Goal: Task Accomplishment & Management: Complete application form

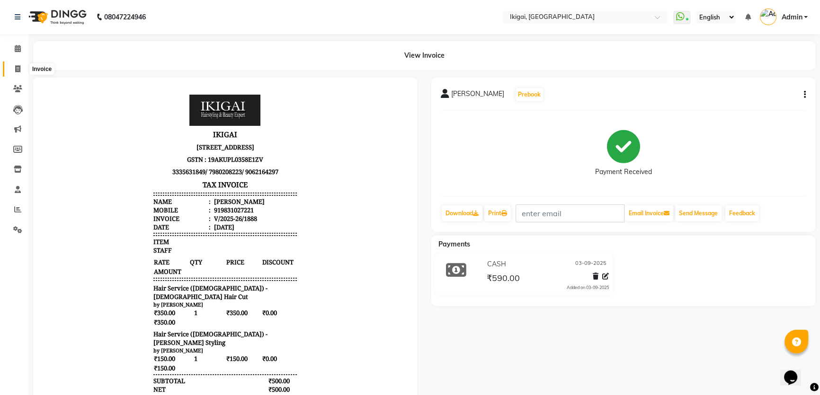
click at [15, 65] on span at bounding box center [17, 69] width 17 height 11
select select "service"
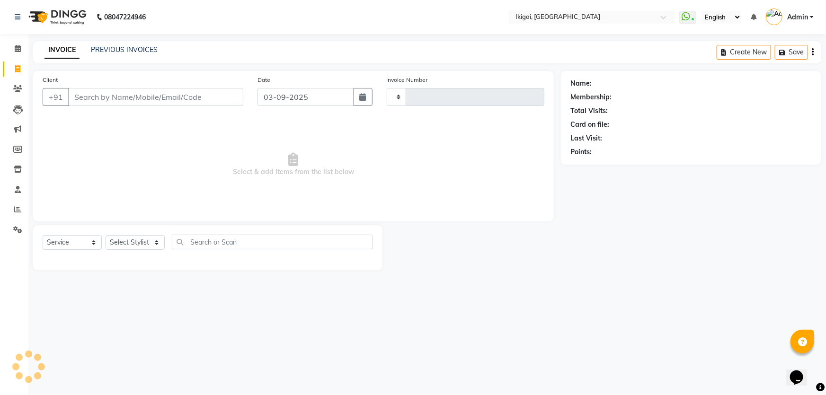
type input "1889"
select select "4429"
click at [129, 241] on select "Select Stylist" at bounding box center [135, 242] width 59 height 15
select select "24731"
click at [106, 235] on select "Select Stylist [PERSON_NAME] gopal 2 [PERSON_NAME] [PERSON_NAME] [PERSON_NAME] …" at bounding box center [135, 242] width 59 height 15
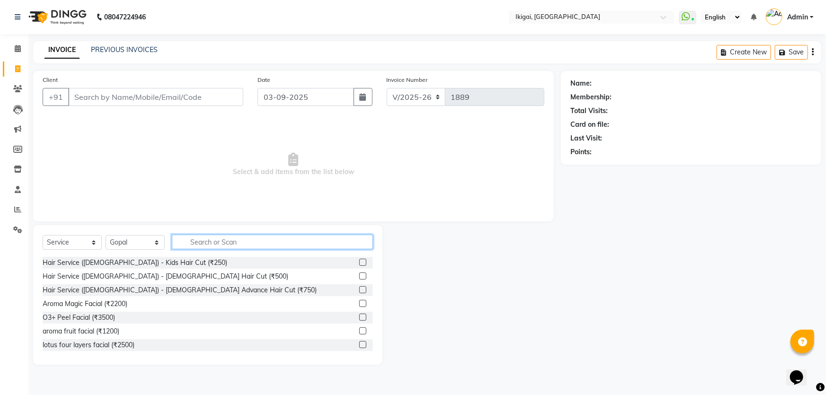
click at [199, 245] on input "text" at bounding box center [272, 242] width 201 height 15
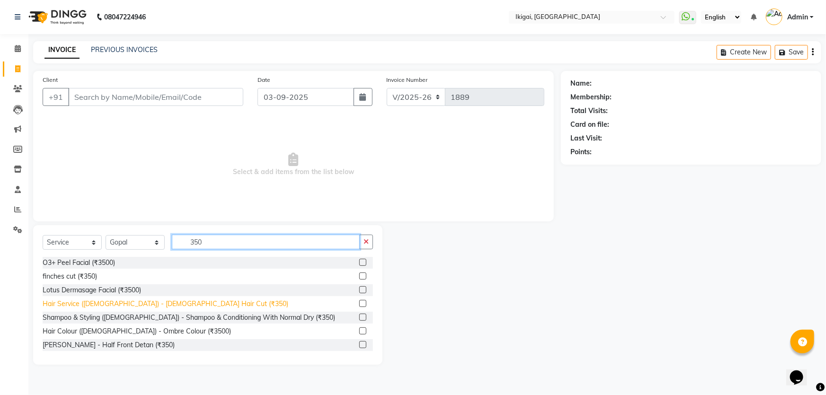
type input "350"
click at [156, 305] on div "Hair Service ([DEMOGRAPHIC_DATA]) - [DEMOGRAPHIC_DATA] Hair Cut (₹350)" at bounding box center [166, 304] width 246 height 10
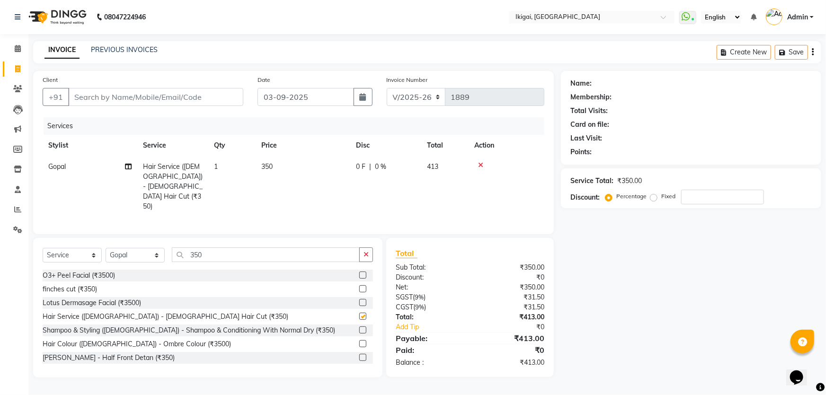
checkbox input "false"
click at [215, 248] on input "350" at bounding box center [266, 255] width 188 height 15
type input "3"
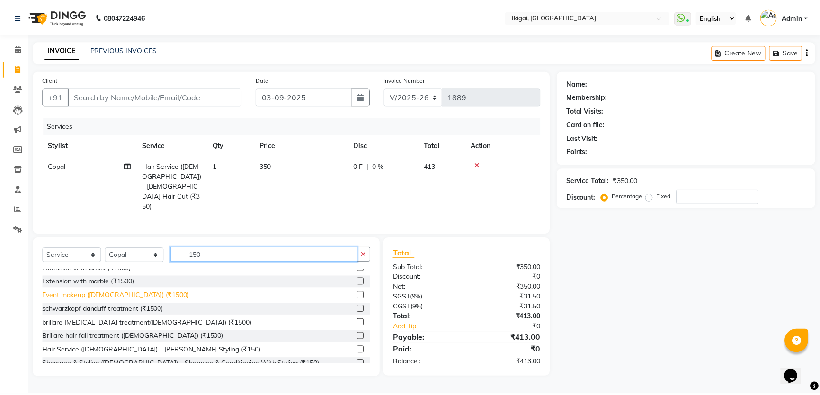
scroll to position [172, 0]
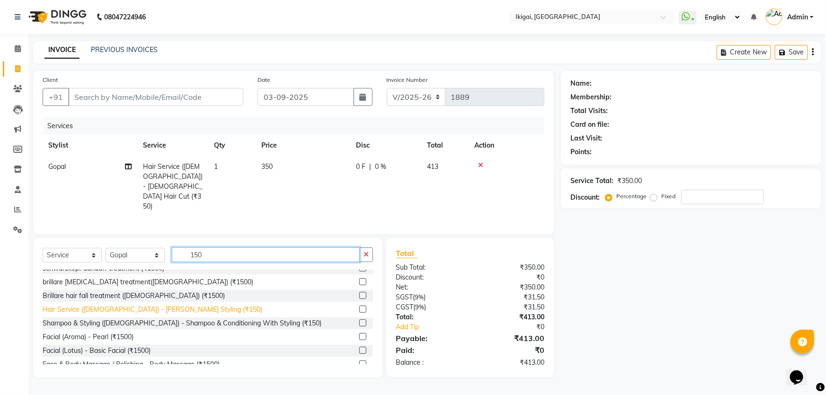
type input "150"
click at [128, 305] on div "Hair Service ([DEMOGRAPHIC_DATA]) - [PERSON_NAME] Styling (₹150)" at bounding box center [153, 310] width 220 height 10
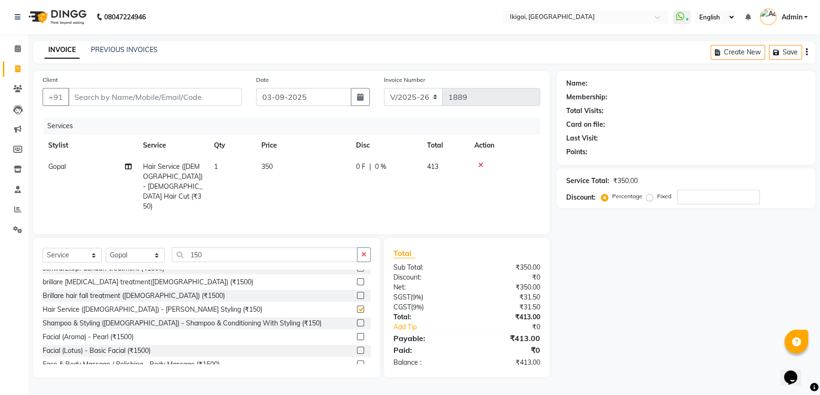
checkbox input "false"
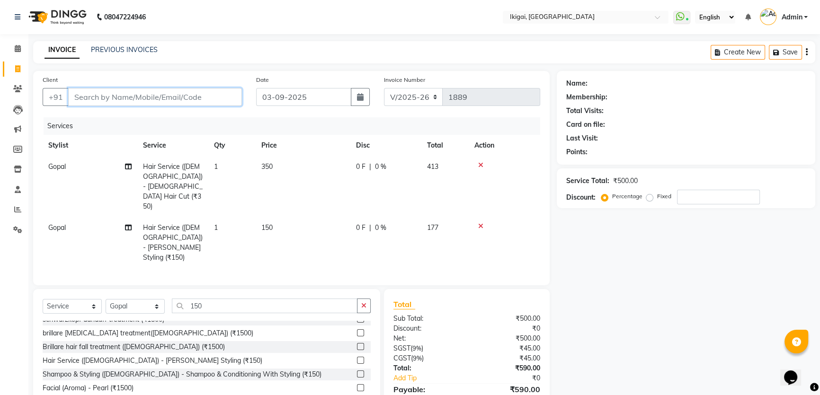
click at [93, 104] on input "Client" at bounding box center [155, 97] width 174 height 18
type input "9"
type input "0"
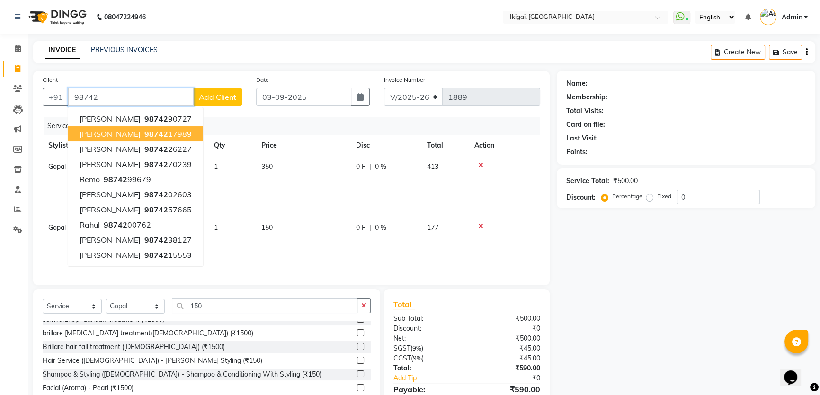
click at [92, 132] on span "[PERSON_NAME]" at bounding box center [110, 133] width 61 height 9
type input "9874217989"
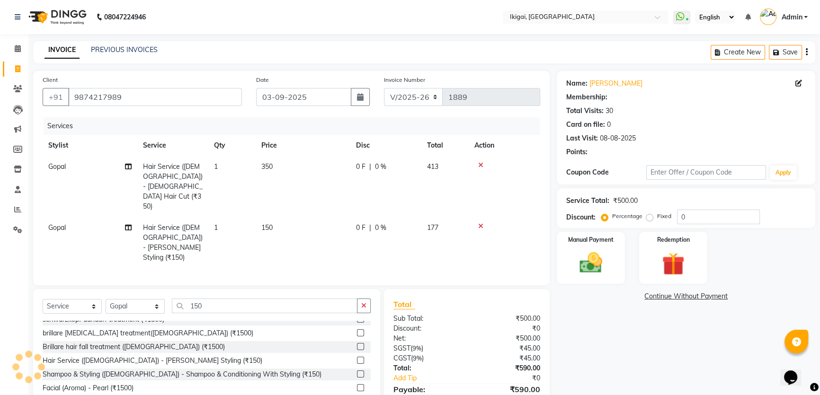
type input "20"
select select "2: Object"
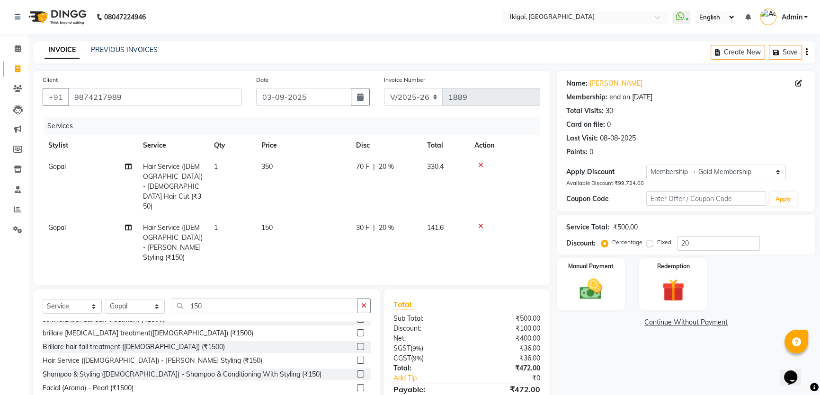
drag, startPoint x: 392, startPoint y: 209, endPoint x: 407, endPoint y: 209, distance: 14.7
click at [392, 223] on span "20 %" at bounding box center [386, 228] width 15 height 10
select select "24731"
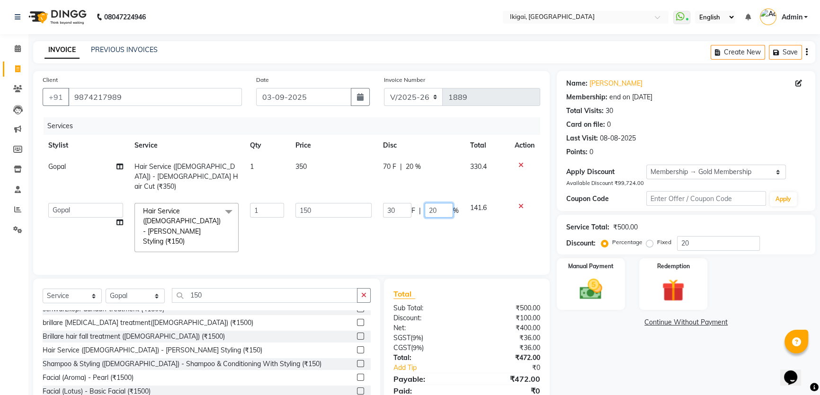
click at [438, 203] on input "20" at bounding box center [439, 210] width 28 height 15
type input "2"
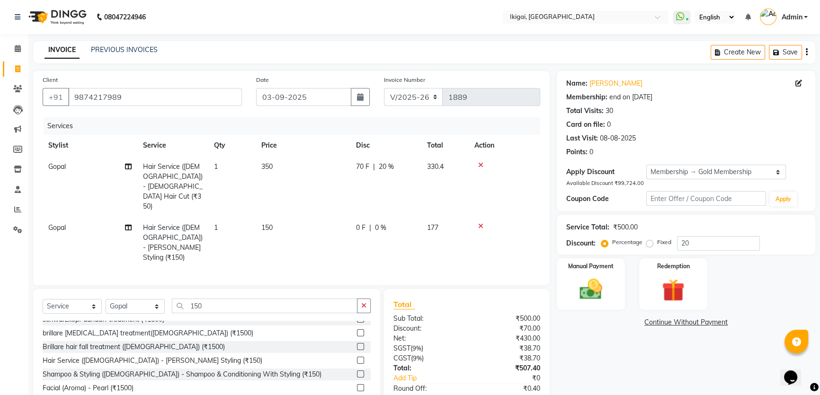
click at [737, 351] on div "Name: [PERSON_NAME] Membership: end on [DATE] Total Visits: 30 Card on file: 0 …" at bounding box center [690, 254] width 266 height 367
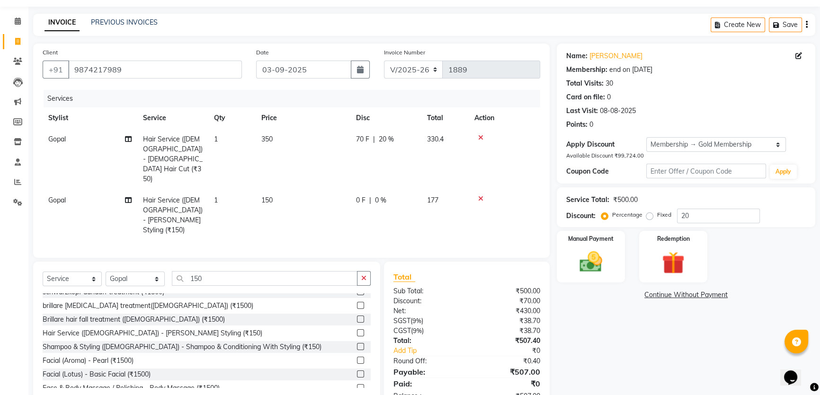
scroll to position [34, 0]
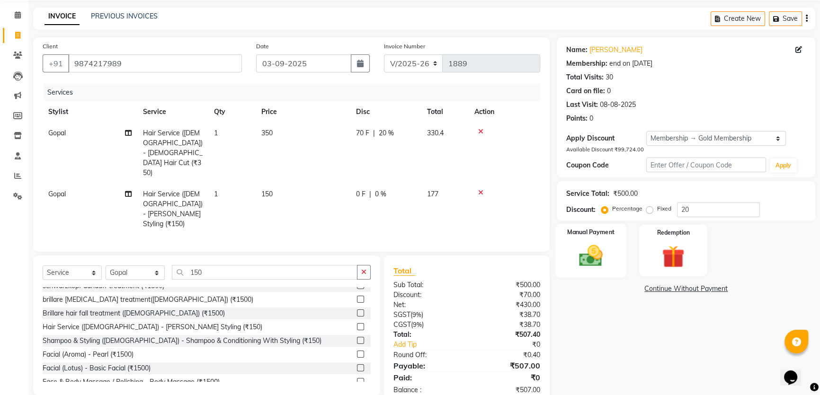
click at [613, 254] on div "Manual Payment" at bounding box center [590, 251] width 71 height 54
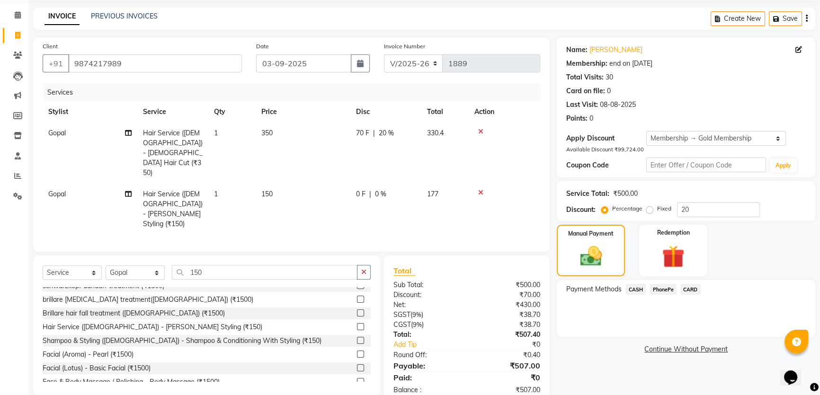
click at [686, 289] on span "CARD" at bounding box center [690, 289] width 20 height 11
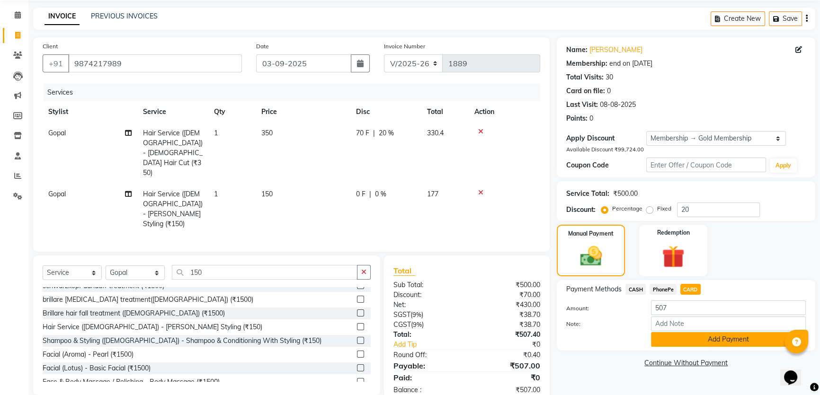
click at [675, 343] on button "Add Payment" at bounding box center [728, 339] width 155 height 15
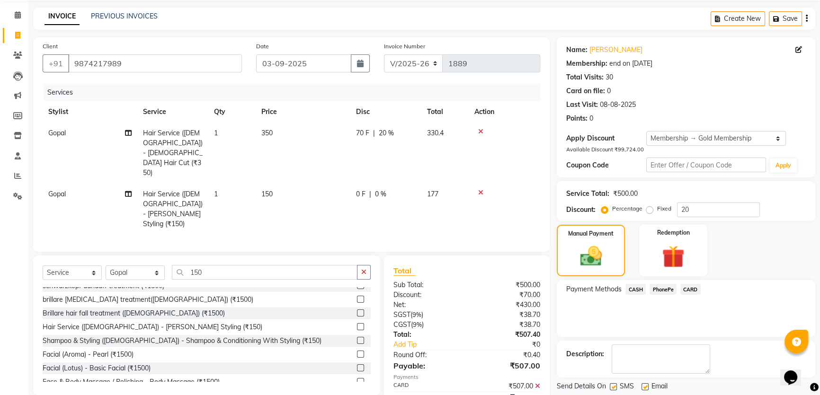
scroll to position [87, 0]
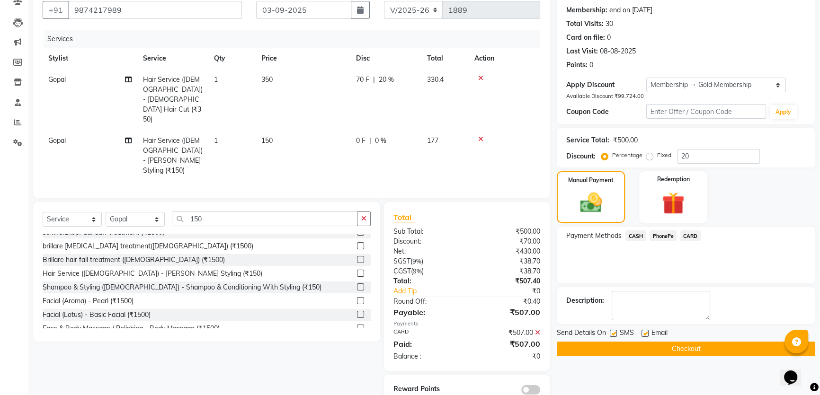
click at [675, 343] on button "Checkout" at bounding box center [686, 349] width 259 height 15
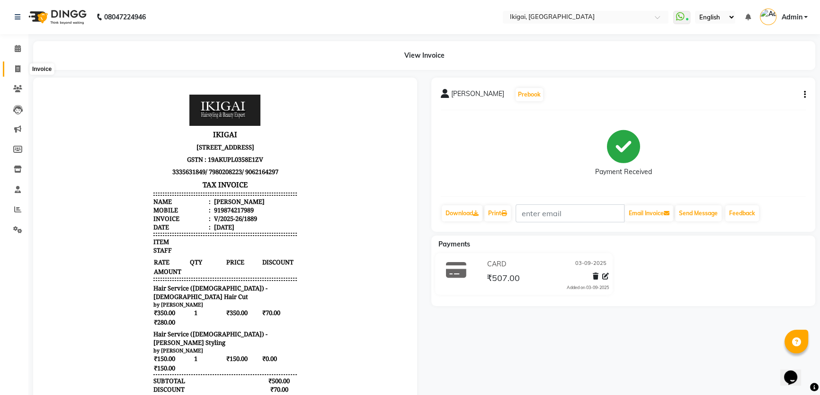
click at [20, 72] on icon at bounding box center [17, 68] width 5 height 7
select select "service"
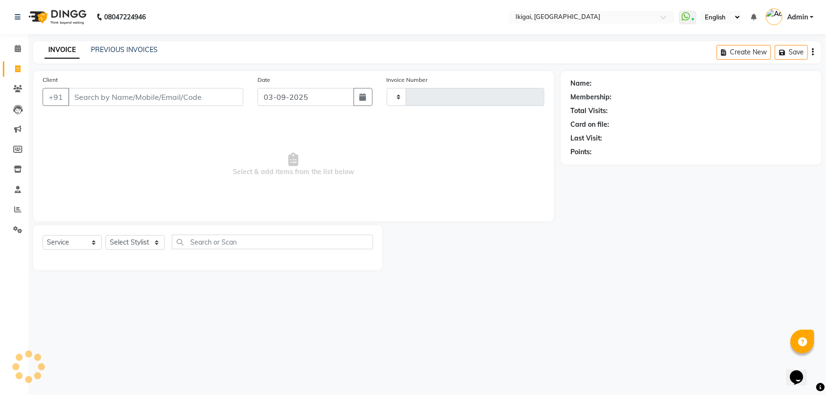
type input "1890"
select select "4429"
click at [98, 97] on input "Client" at bounding box center [155, 97] width 175 height 18
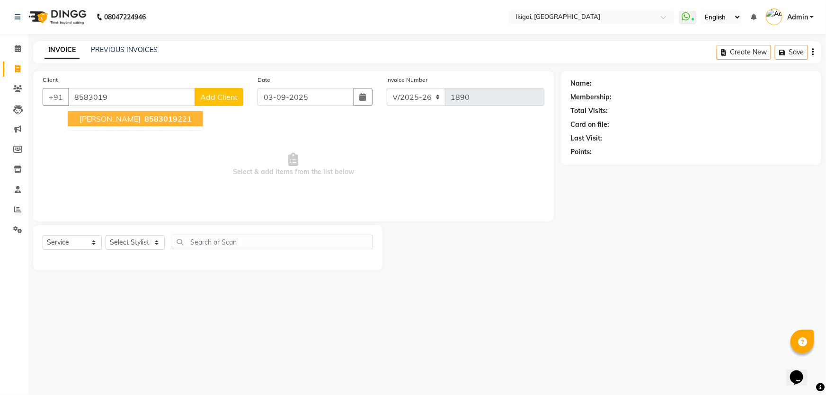
click at [107, 119] on span "[PERSON_NAME]" at bounding box center [110, 118] width 61 height 9
type input "8583019221"
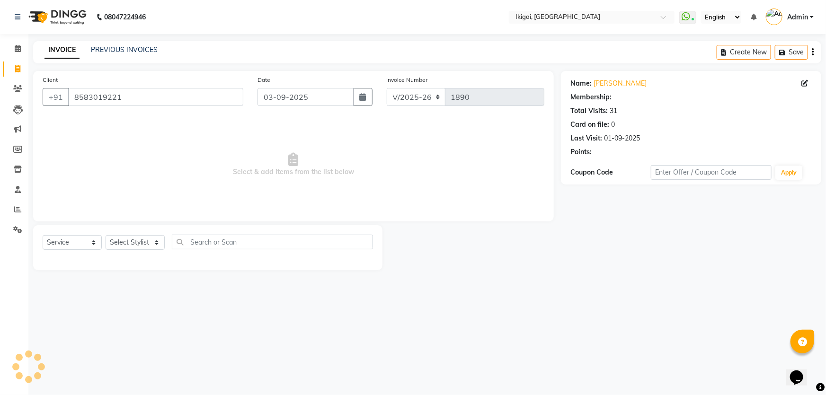
select select "2: Object"
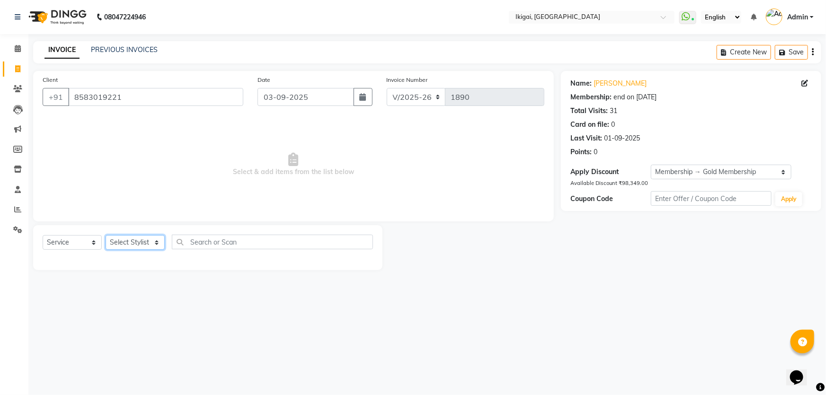
click at [139, 242] on select "Select Stylist [PERSON_NAME] gopal 2 [PERSON_NAME] [PERSON_NAME] [PERSON_NAME] …" at bounding box center [135, 242] width 59 height 15
select select "24731"
click at [106, 235] on select "Select Stylist [PERSON_NAME] gopal 2 [PERSON_NAME] [PERSON_NAME] [PERSON_NAME] …" at bounding box center [135, 242] width 59 height 15
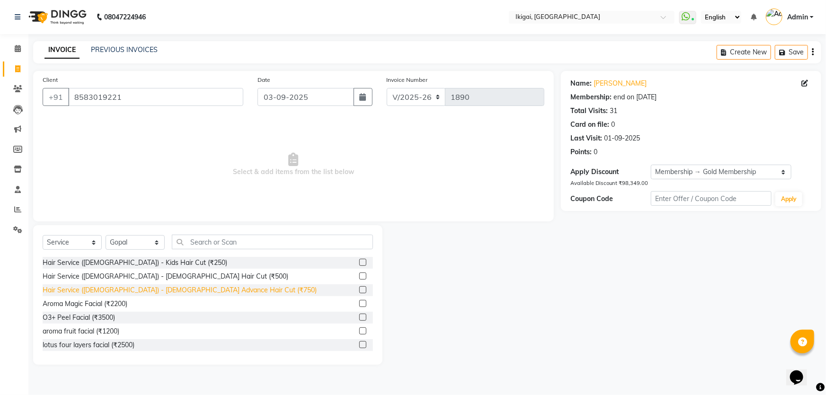
click at [203, 293] on div "Hair Service ([DEMOGRAPHIC_DATA]) - [DEMOGRAPHIC_DATA] Advance Hair Cut (₹750)" at bounding box center [180, 291] width 274 height 10
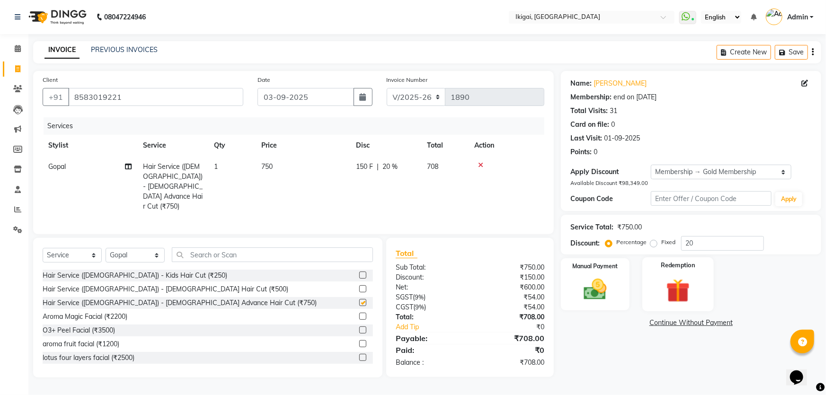
checkbox input "false"
click at [270, 170] on span "750" at bounding box center [266, 166] width 11 height 9
select select "24731"
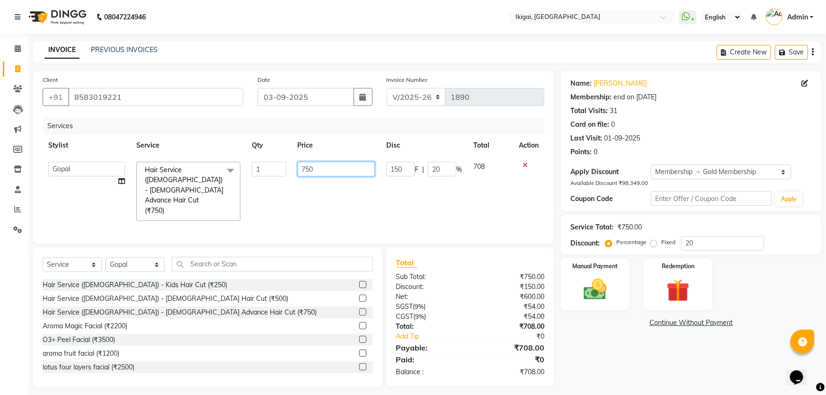
click at [315, 170] on input "750" at bounding box center [337, 169] width 78 height 15
type input "7"
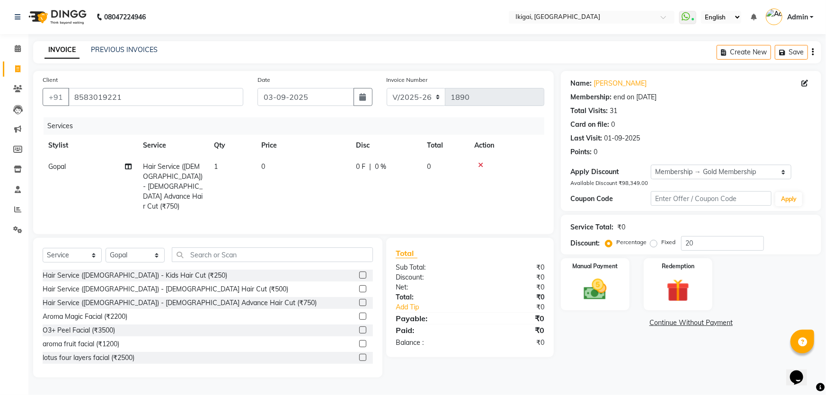
click at [202, 172] on td "Hair Service ([DEMOGRAPHIC_DATA]) - [DEMOGRAPHIC_DATA] Advance Hair Cut (₹750)" at bounding box center [172, 186] width 71 height 61
select select "24731"
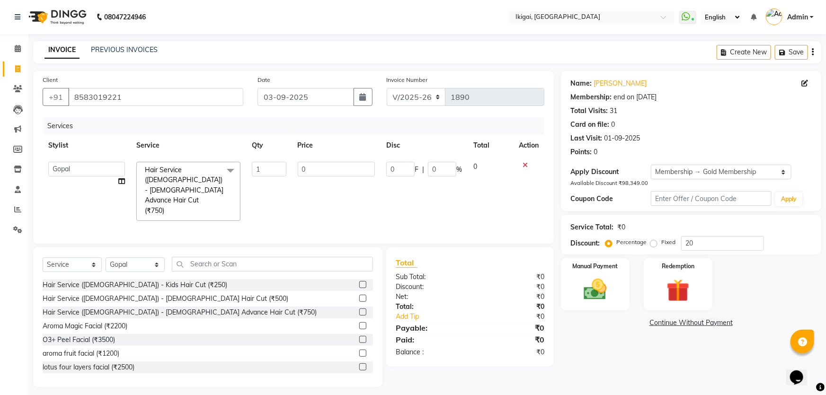
click at [228, 172] on span at bounding box center [230, 171] width 19 height 18
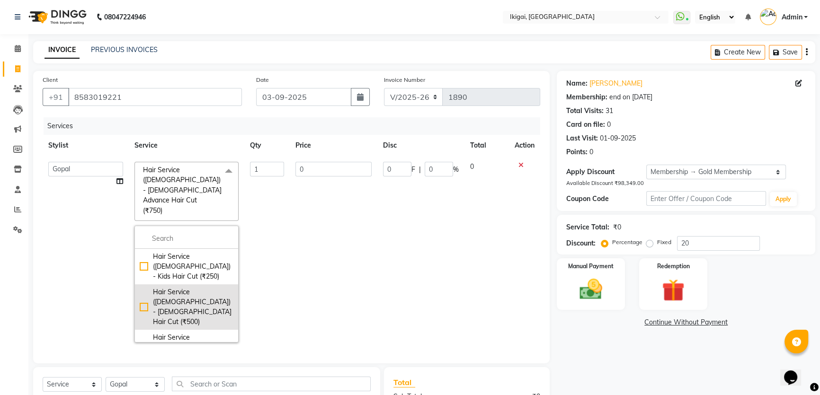
click at [193, 287] on div "Hair Service ([DEMOGRAPHIC_DATA]) - [DEMOGRAPHIC_DATA] Hair Cut (₹500)" at bounding box center [187, 307] width 94 height 40
checkbox input "true"
checkbox input "false"
type input "500"
type input "100"
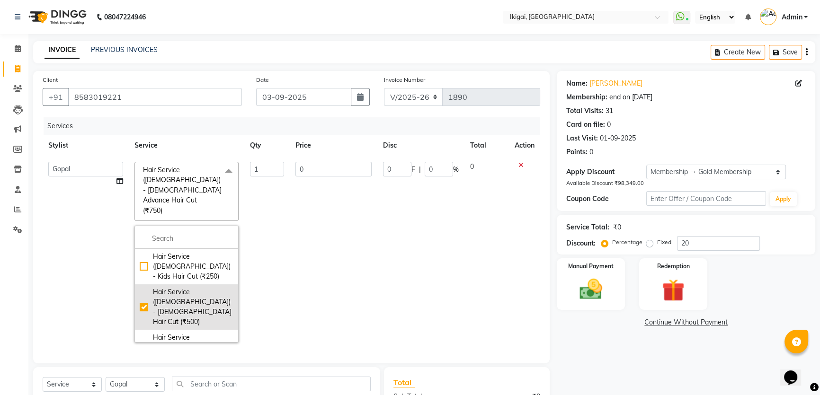
type input "20"
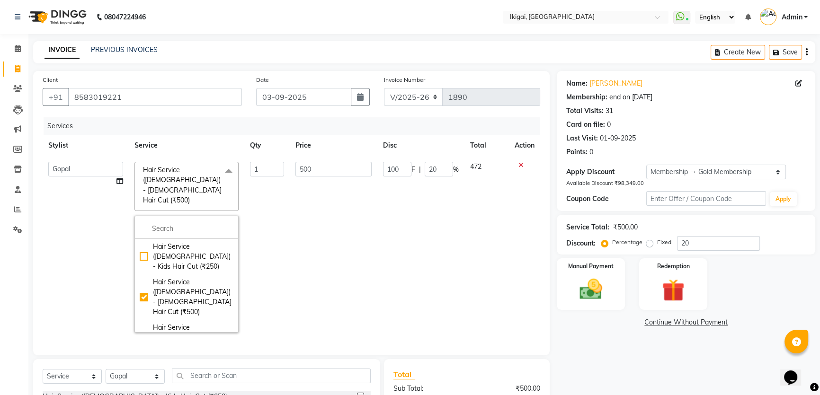
click at [368, 254] on td "500" at bounding box center [334, 247] width 88 height 182
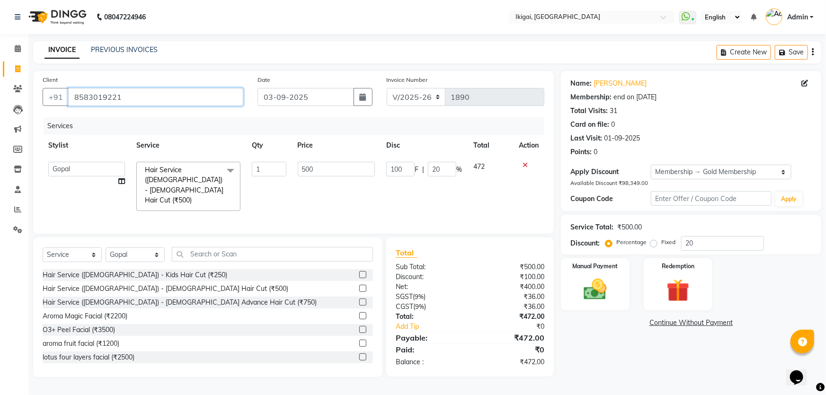
click at [124, 98] on input "8583019221" at bounding box center [155, 97] width 175 height 18
type input "858301922"
type input "0"
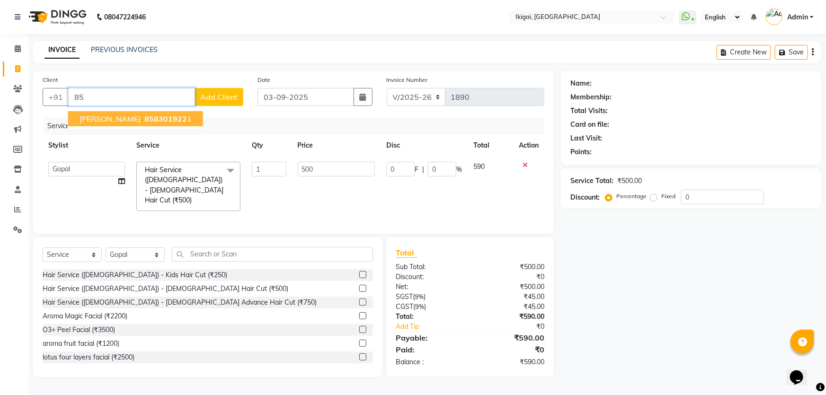
type input "8"
click at [115, 113] on button "soma 8777832 923" at bounding box center [115, 118] width 94 height 15
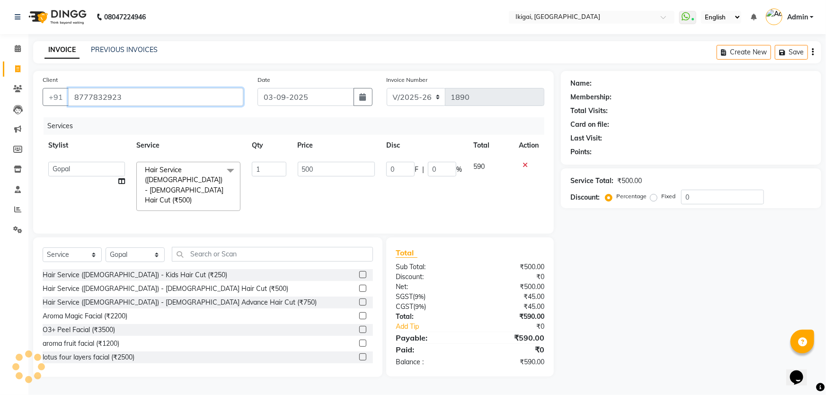
type input "8777832923"
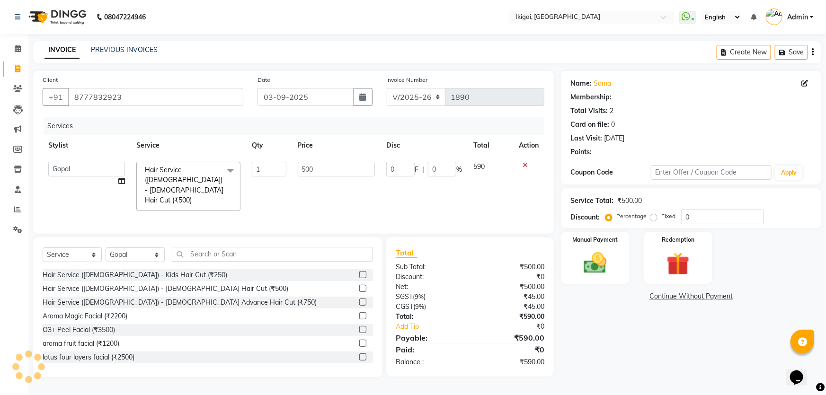
select select "1: Object"
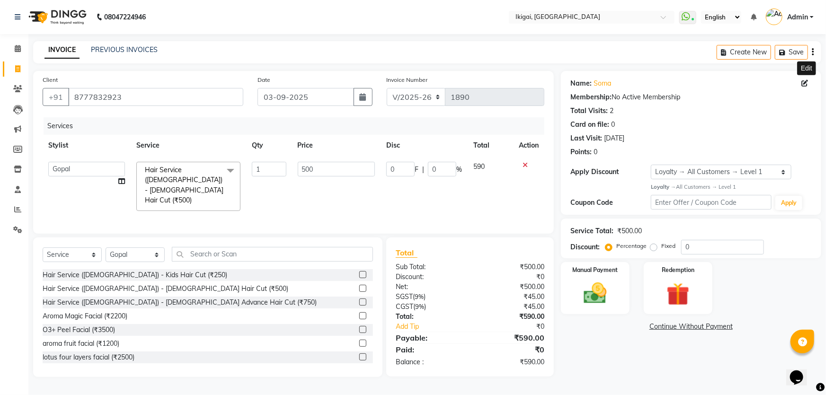
click at [804, 81] on icon at bounding box center [805, 83] width 7 height 7
select select "[DEMOGRAPHIC_DATA]"
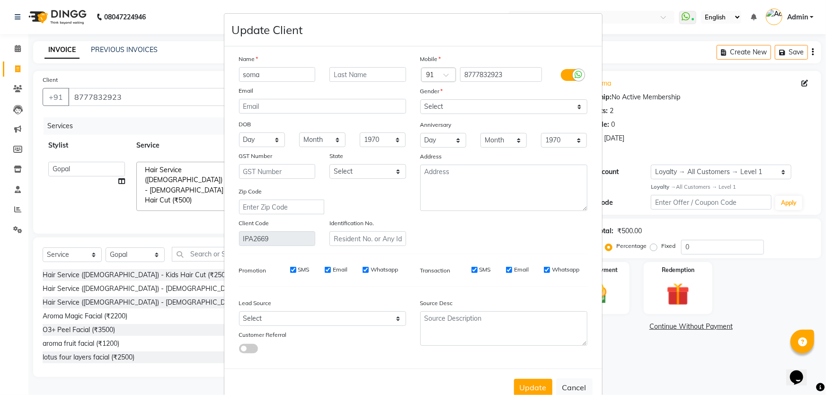
click at [754, 107] on ngb-modal-window "Update Client Name soma Email DOB Day 01 02 03 04 05 06 07 08 09 10 11 12 13 14…" at bounding box center [413, 197] width 826 height 395
click at [572, 386] on button "Cancel" at bounding box center [574, 388] width 36 height 18
select select
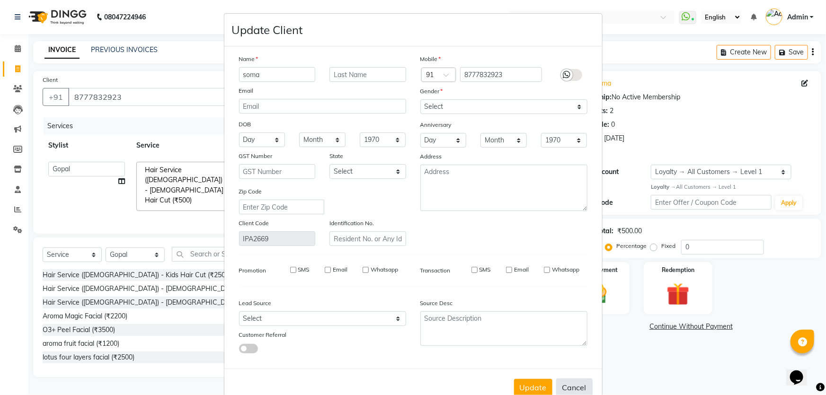
select select
checkbox input "false"
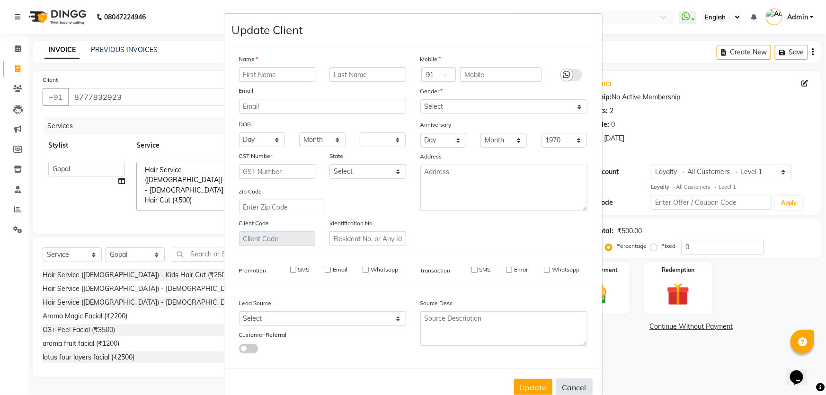
checkbox input "false"
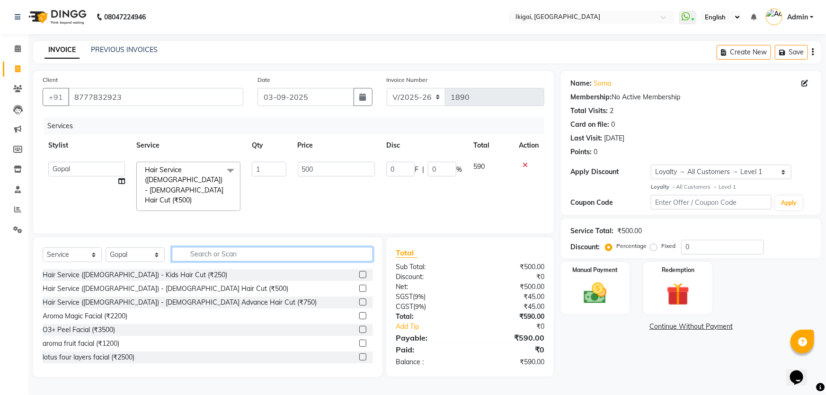
click at [192, 247] on input "text" at bounding box center [272, 254] width 201 height 15
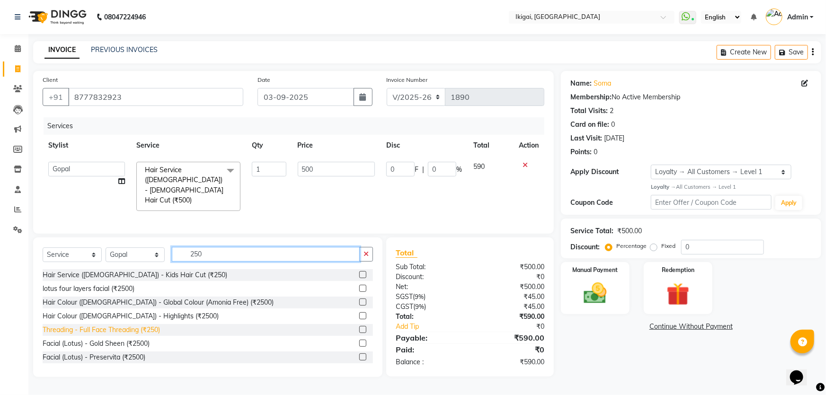
type input "250"
click at [107, 325] on div "Threading - Full Face Threading (₹250)" at bounding box center [101, 330] width 117 height 10
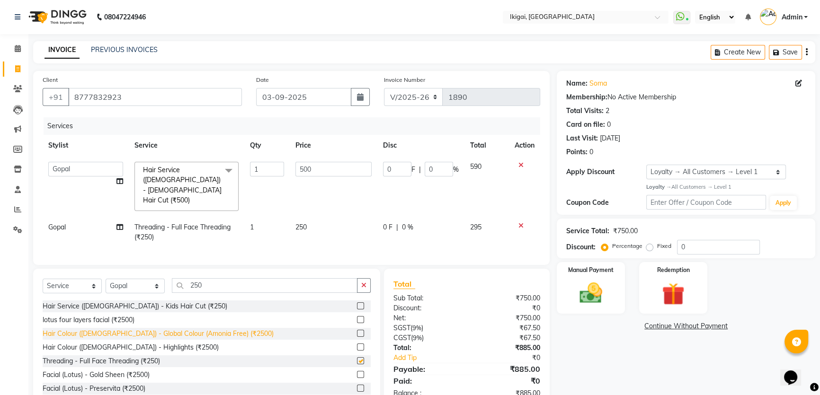
checkbox input "false"
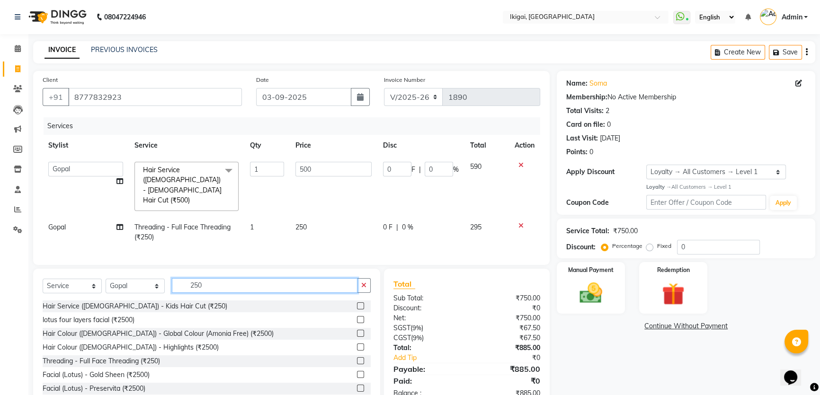
click at [211, 278] on input "250" at bounding box center [265, 285] width 186 height 15
type input "2"
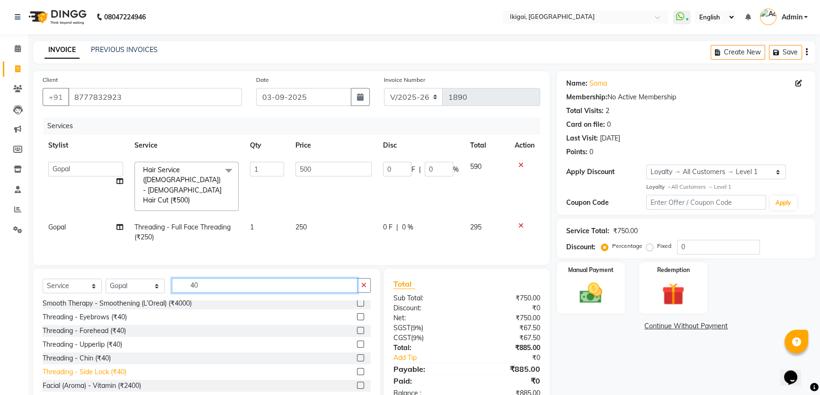
scroll to position [172, 0]
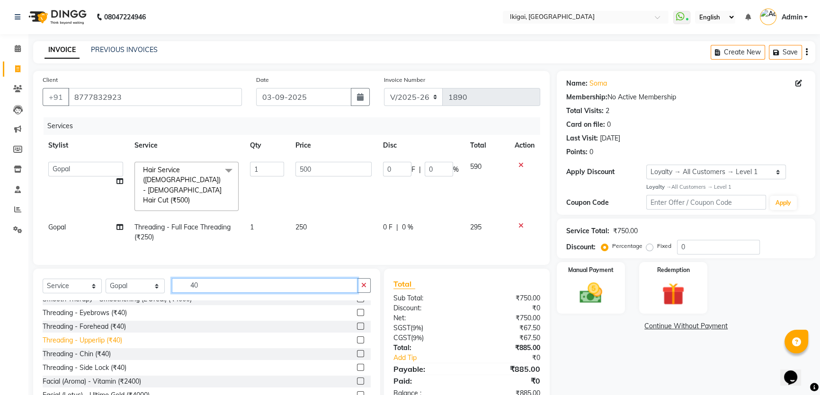
type input "40"
click at [107, 336] on div "Threading - Upperlip (₹40)" at bounding box center [83, 341] width 80 height 10
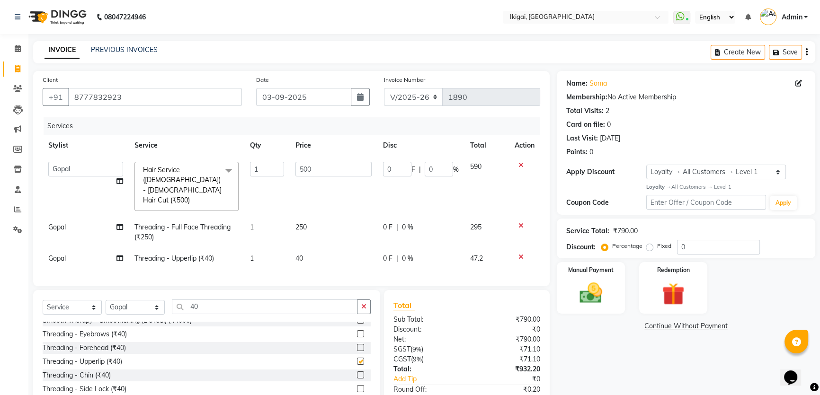
checkbox input "false"
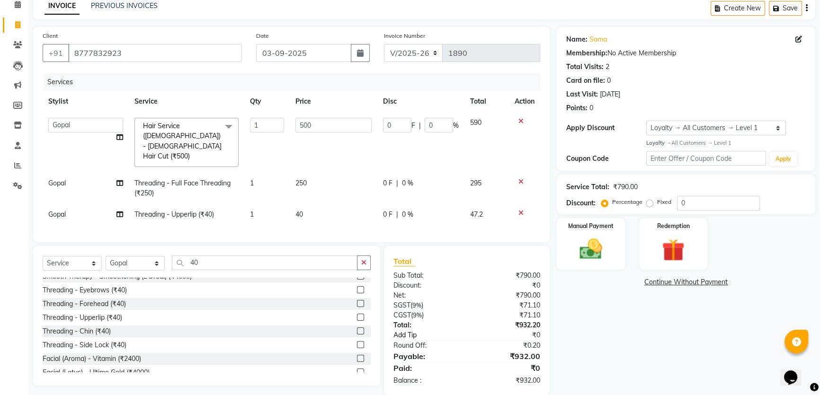
click at [402, 331] on link "Add Tip" at bounding box center [433, 336] width 94 height 10
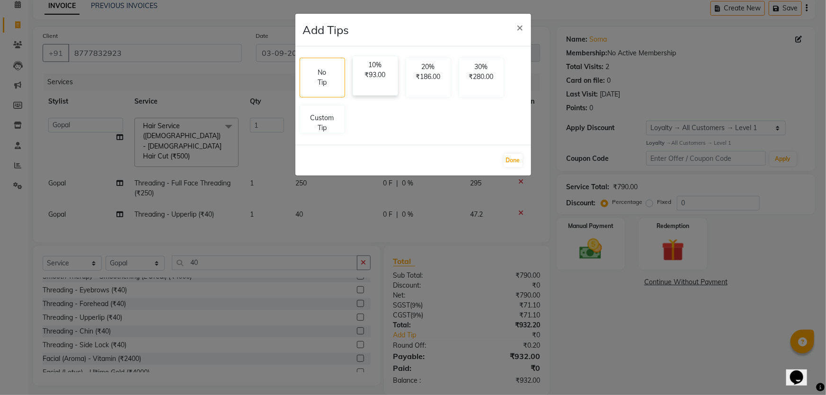
click at [367, 76] on p "₹93.00" at bounding box center [375, 75] width 33 height 10
select select "24731"
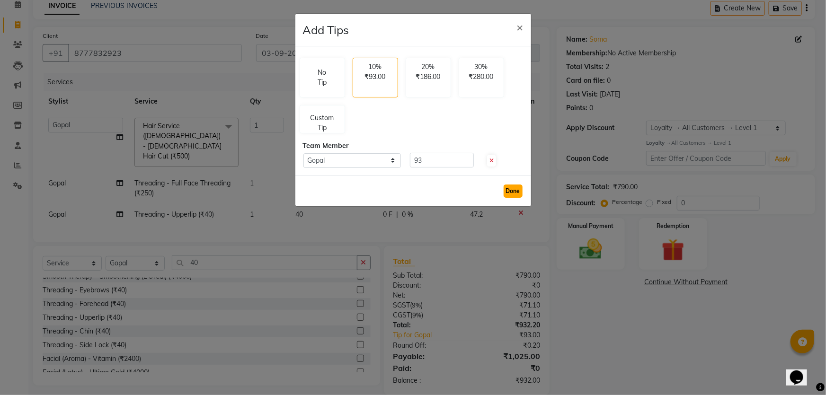
click at [513, 194] on button "Done" at bounding box center [513, 191] width 19 height 13
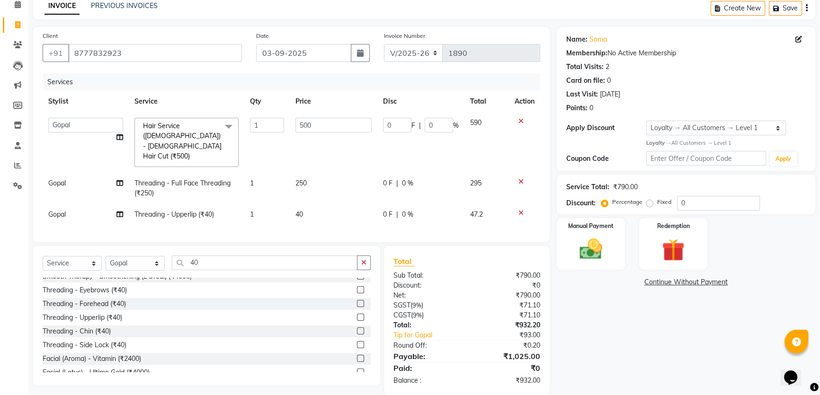
click at [626, 248] on div "Manual Payment Redemption" at bounding box center [686, 244] width 273 height 52
click at [619, 246] on div "Manual Payment" at bounding box center [590, 244] width 71 height 54
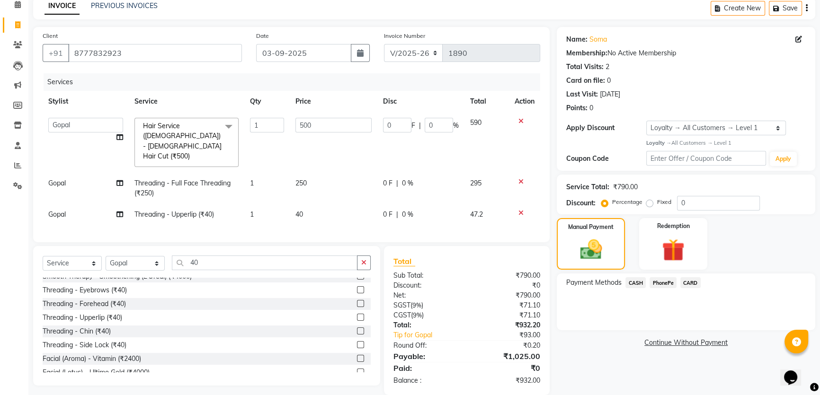
click at [658, 283] on span "PhonePe" at bounding box center [663, 282] width 27 height 11
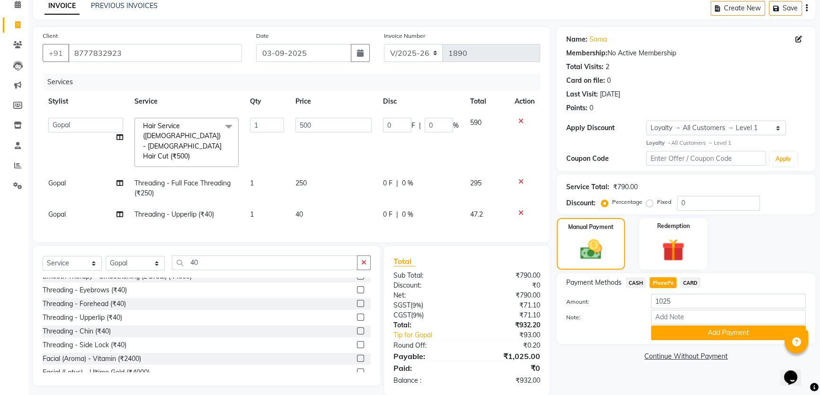
click at [606, 374] on div "Name: Soma Membership: No Active Membership Total Visits: 2 Card on file: 0 Las…" at bounding box center [690, 211] width 266 height 368
click at [404, 341] on div "Round Off:" at bounding box center [426, 346] width 80 height 10
click at [680, 299] on input "1025" at bounding box center [728, 301] width 155 height 15
type input "1"
type input "932"
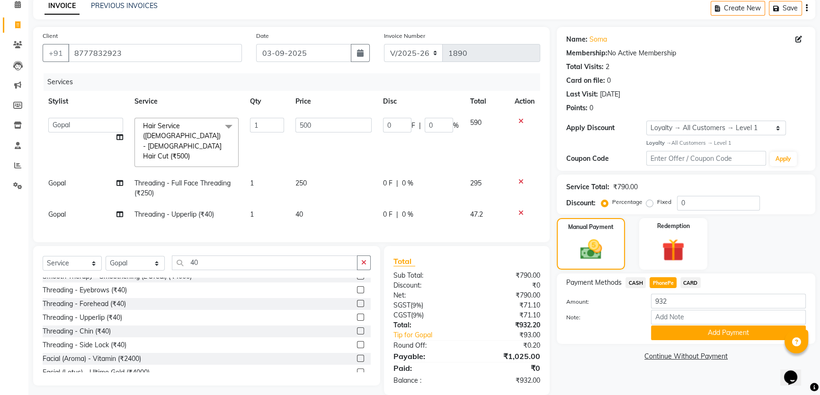
click at [792, 240] on div "Manual Payment Redemption" at bounding box center [686, 244] width 273 height 52
click at [717, 336] on button "Add Payment" at bounding box center [728, 333] width 155 height 15
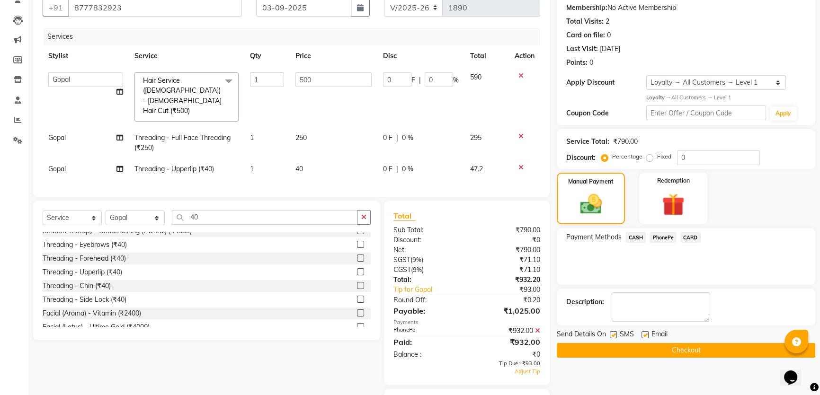
scroll to position [127, 0]
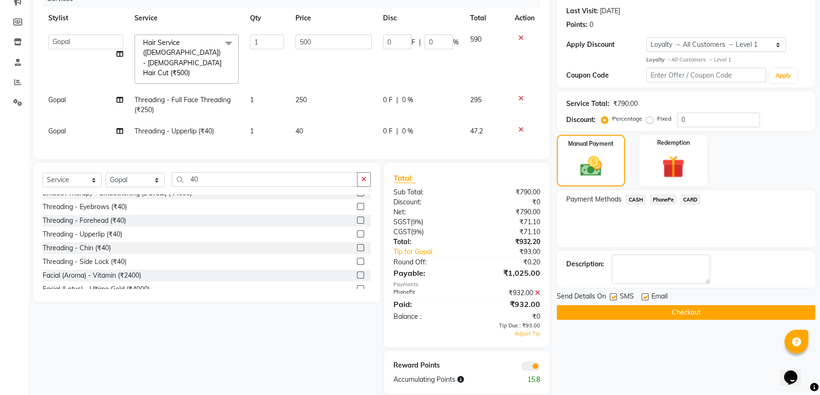
click at [629, 312] on button "Checkout" at bounding box center [686, 312] width 259 height 15
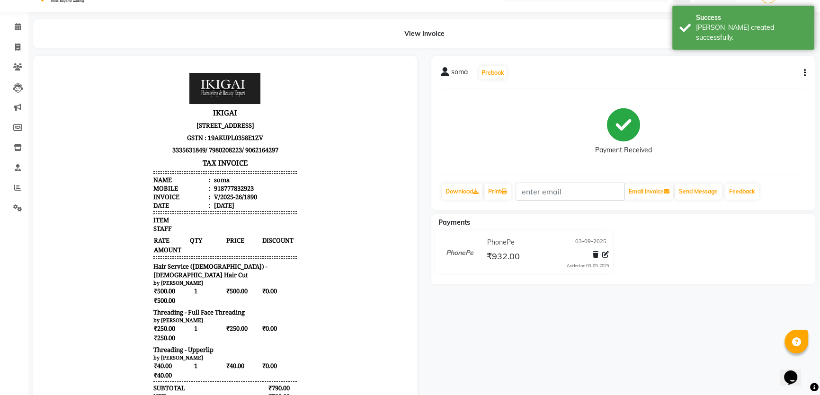
scroll to position [86, 0]
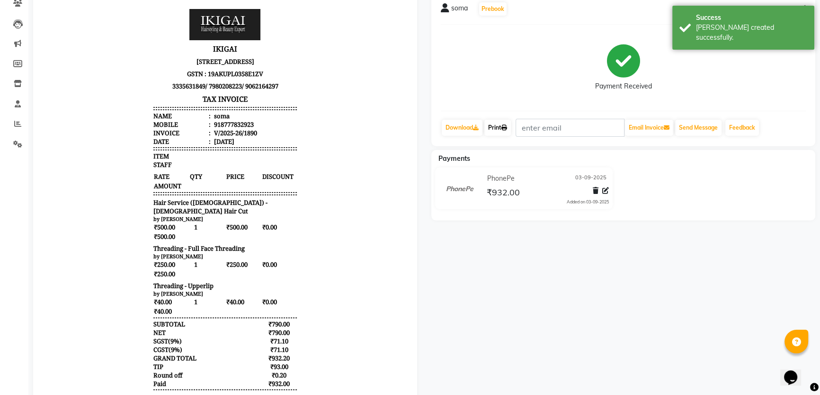
click at [495, 130] on link "Print" at bounding box center [497, 128] width 27 height 16
